Goal: Task Accomplishment & Management: Manage account settings

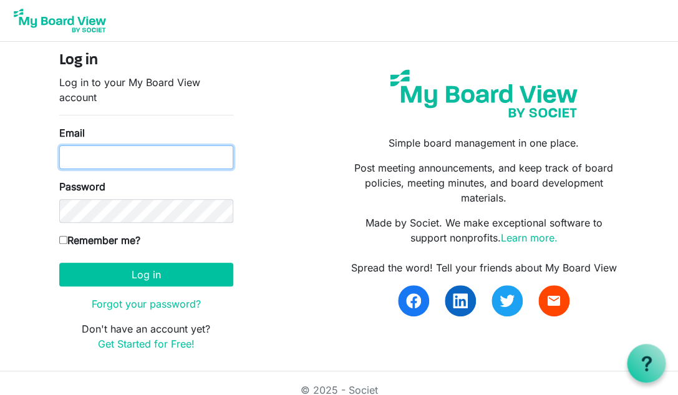
click at [124, 157] on input "Email" at bounding box center [146, 157] width 174 height 24
type input "[EMAIL_ADDRESS][DOMAIN_NAME]"
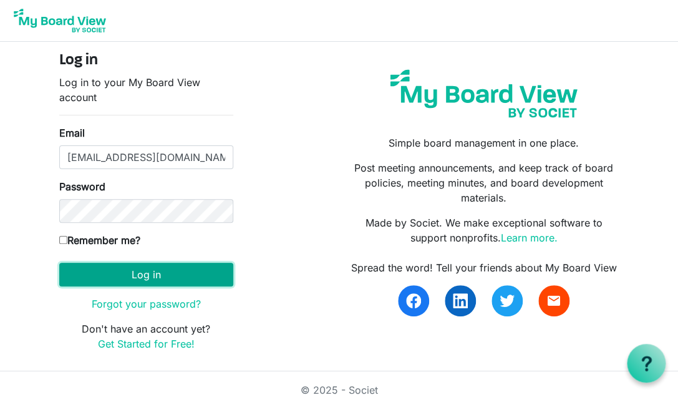
click at [149, 275] on button "Log in" at bounding box center [146, 275] width 174 height 24
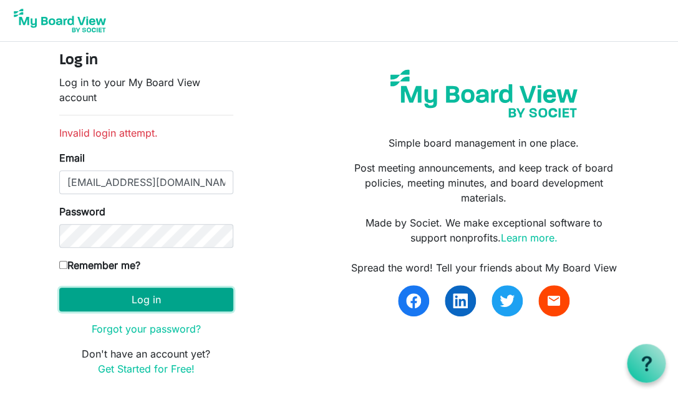
click at [153, 307] on button "Log in" at bounding box center [146, 300] width 174 height 24
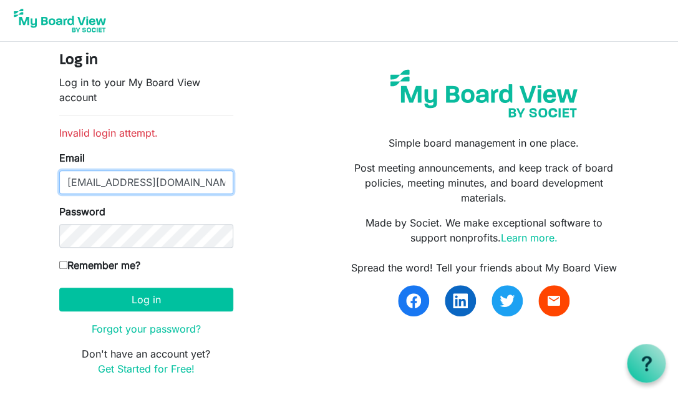
click at [206, 183] on input "[EMAIL_ADDRESS][DOMAIN_NAME]" at bounding box center [146, 182] width 174 height 24
type input "s"
type input "steven.smith@cogs.us"
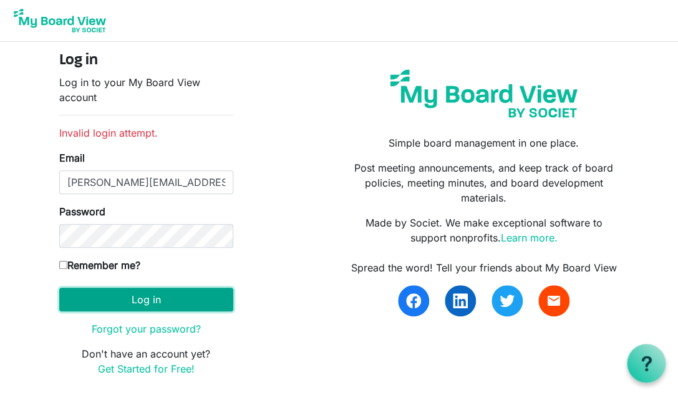
click at [163, 306] on button "Log in" at bounding box center [146, 300] width 174 height 24
click at [177, 296] on button "Log in" at bounding box center [146, 300] width 174 height 24
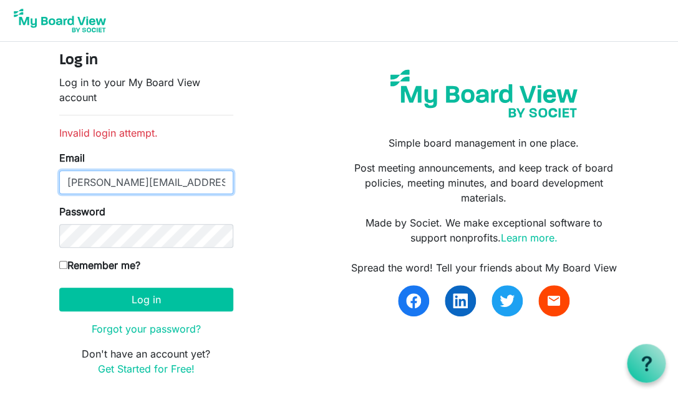
click at [182, 183] on input "[PERSON_NAME][EMAIL_ADDRESS][PERSON_NAME][DOMAIN_NAME]" at bounding box center [146, 182] width 174 height 24
type input "[EMAIL_ADDRESS][DOMAIN_NAME]"
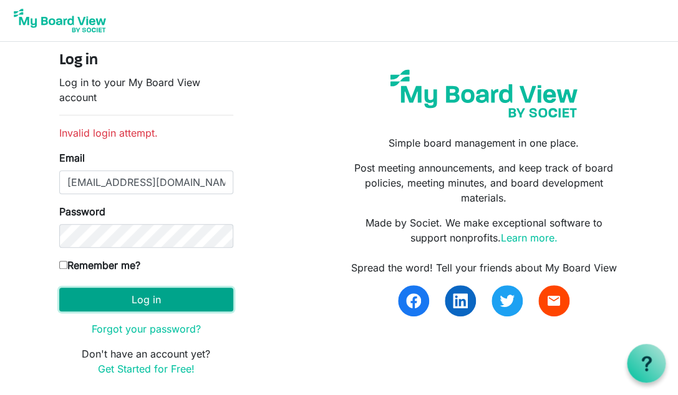
click at [143, 303] on button "Log in" at bounding box center [146, 300] width 174 height 24
